Goal: Check status: Check status

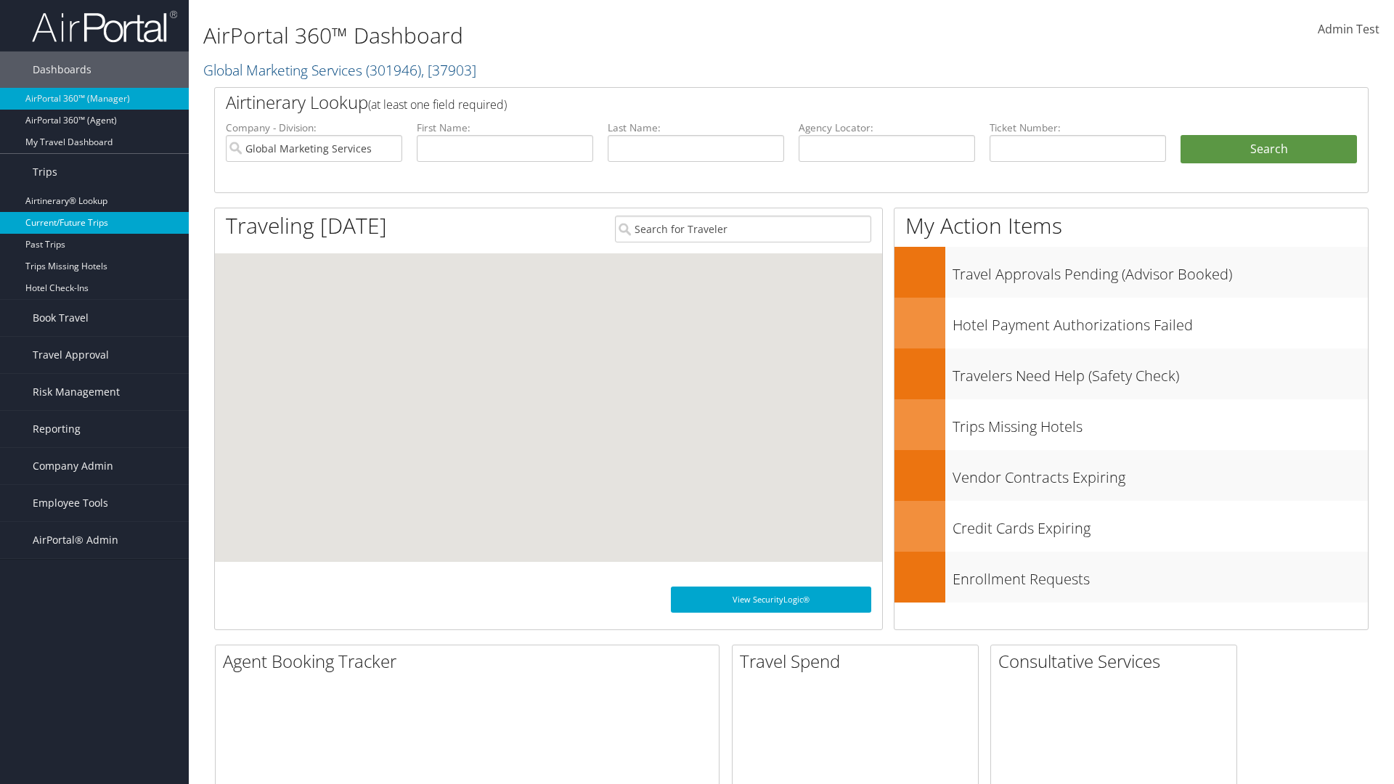
click at [94, 223] on link "Current/Future Trips" at bounding box center [94, 223] width 189 height 22
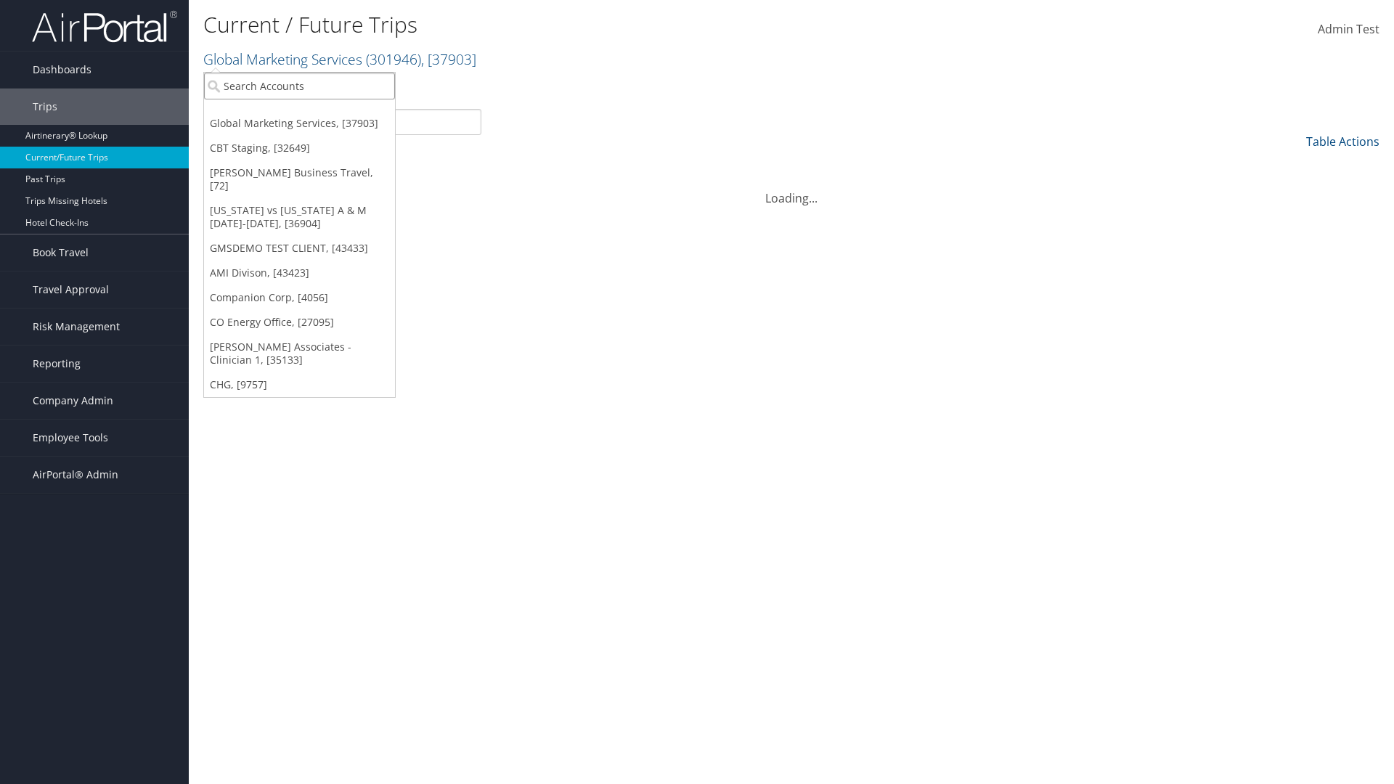
click at [299, 86] on input "search" at bounding box center [299, 86] width 191 height 27
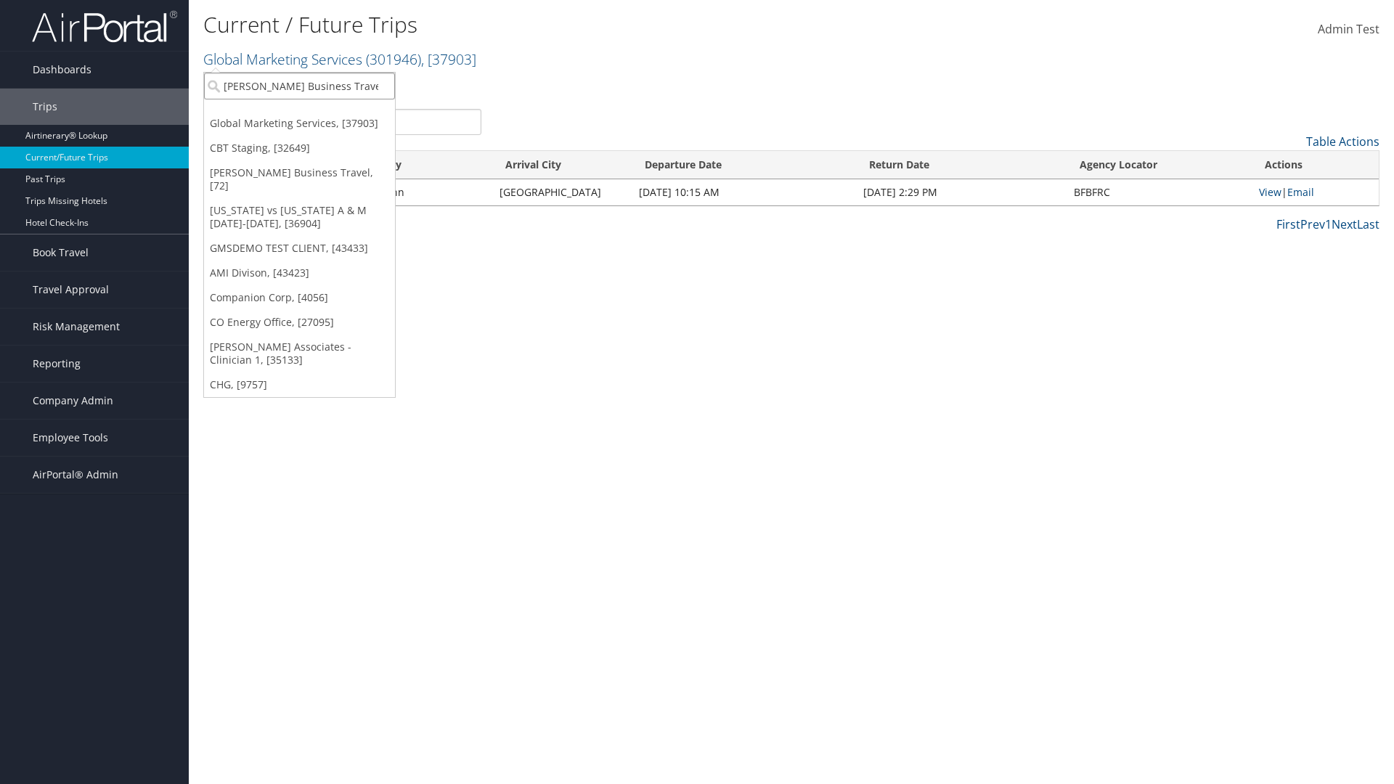
type input "[PERSON_NAME] Business Travel"
click at [319, 113] on div "Christopherson Business Travel (C10001), [72]" at bounding box center [320, 112] width 248 height 13
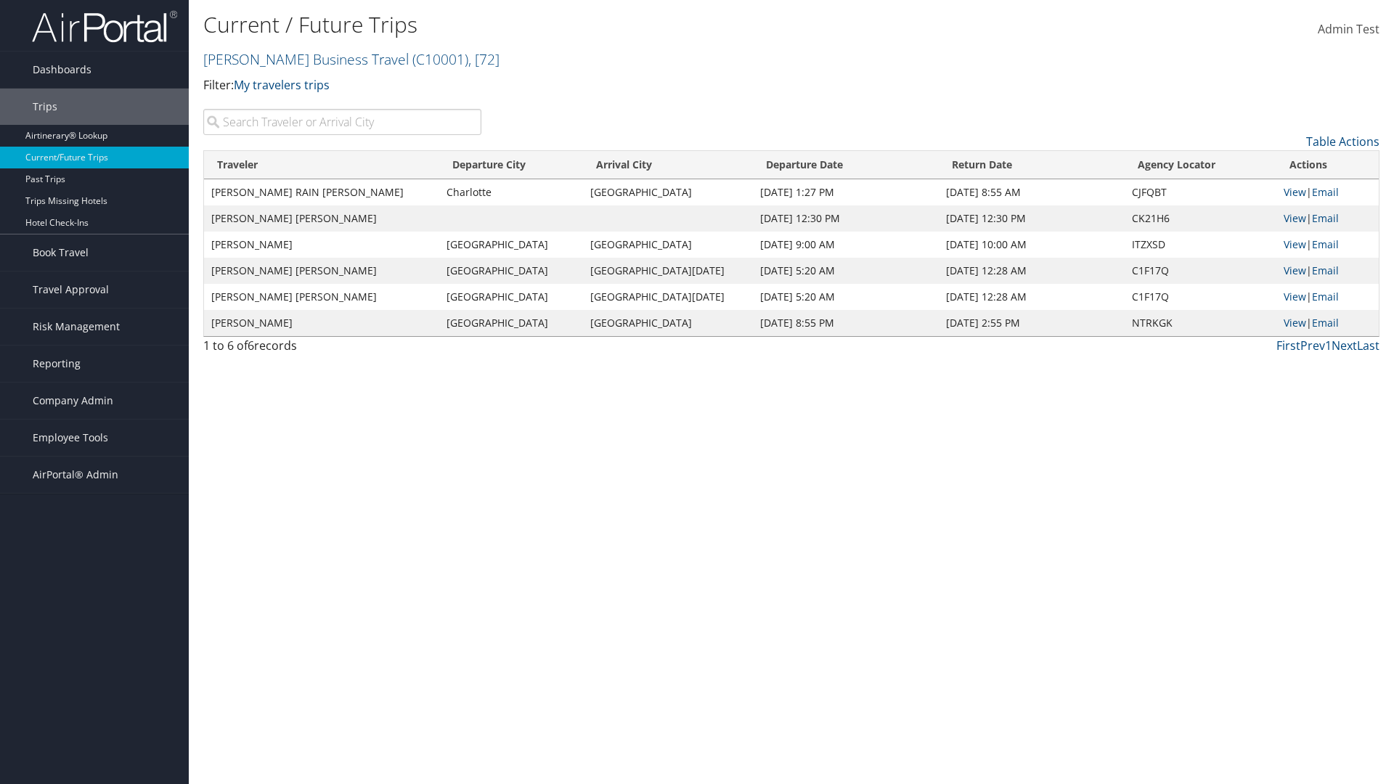
click at [342, 122] on input "search" at bounding box center [342, 122] width 278 height 26
type input "[PERSON_NAME]"
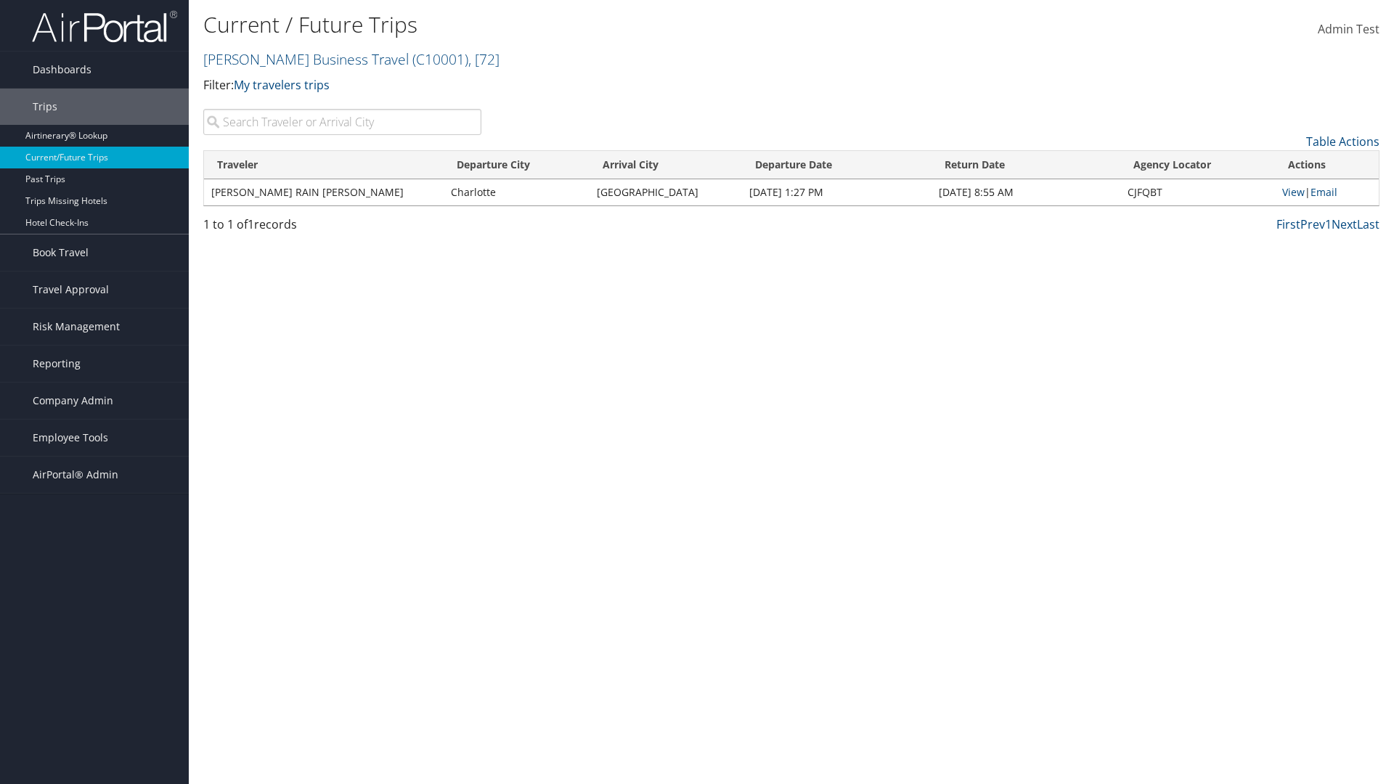
click at [342, 122] on input "search" at bounding box center [342, 122] width 278 height 26
type input "[GEOGRAPHIC_DATA]"
